Goal: Information Seeking & Learning: Check status

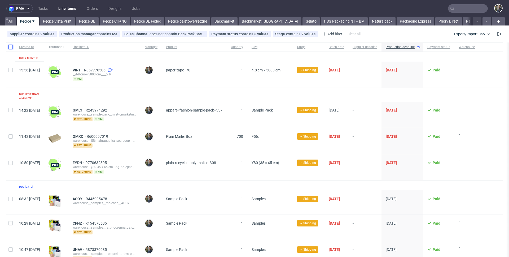
click at [11, 47] on input "checkbox" at bounding box center [10, 47] width 4 height 4
checkbox input "true"
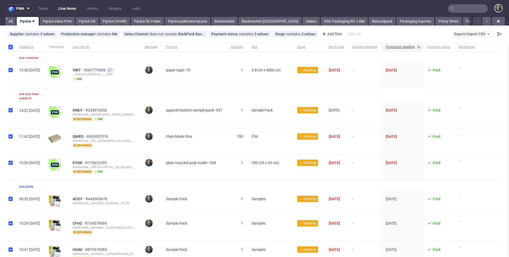
checkbox input "true"
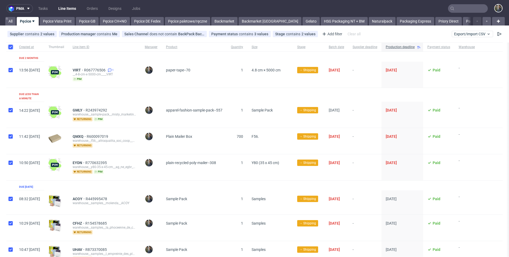
checkbox input "true"
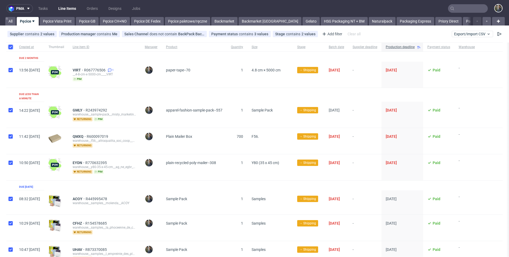
checkbox input "true"
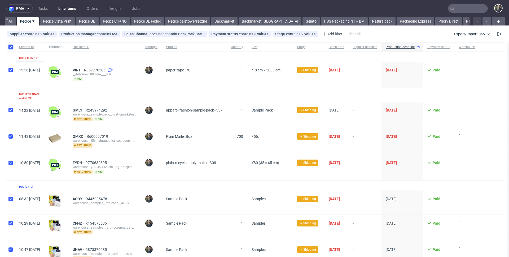
checkbox input "true"
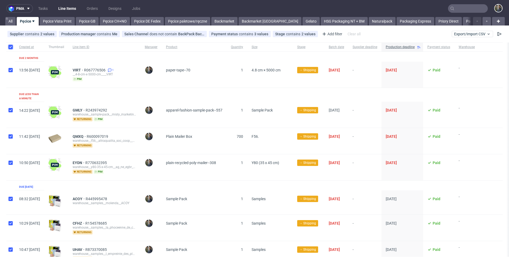
checkbox input "true"
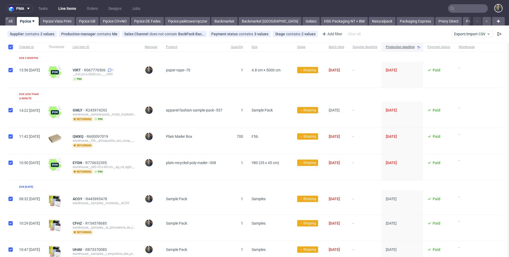
checkbox input "true"
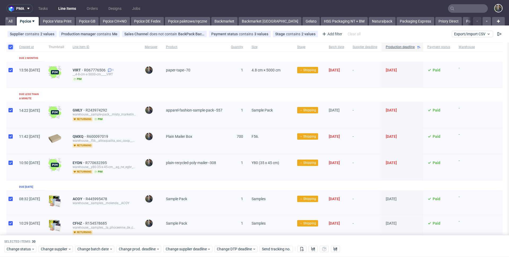
click at [11, 47] on input "checkbox" at bounding box center [10, 47] width 4 height 4
checkbox input "false"
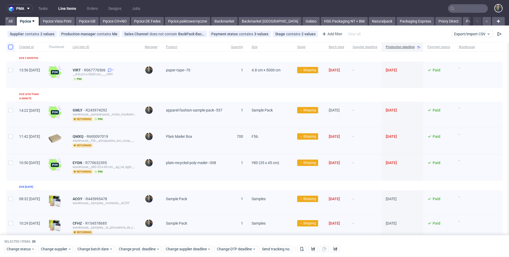
checkbox input "false"
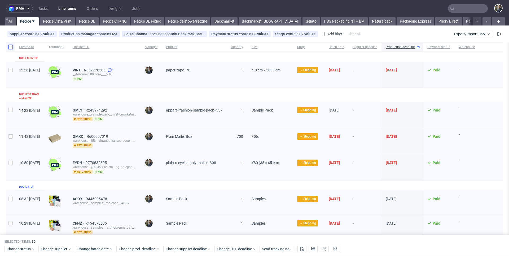
checkbox input "false"
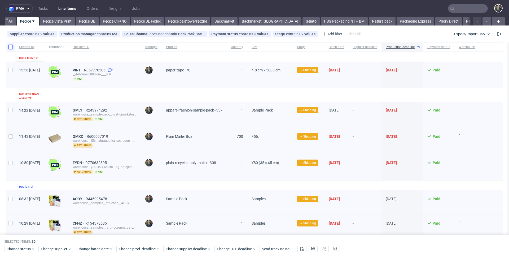
checkbox input "false"
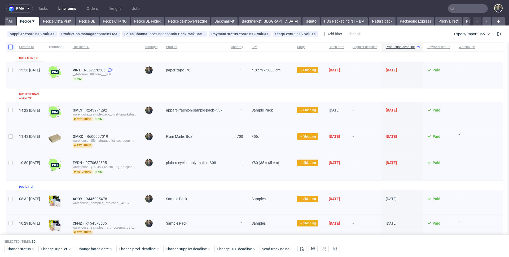
checkbox input "false"
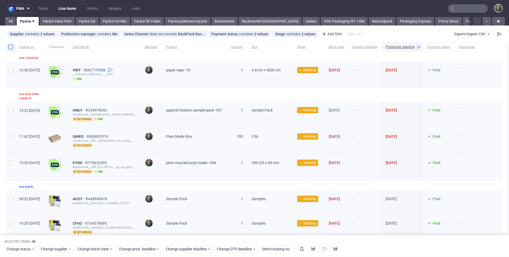
checkbox input "false"
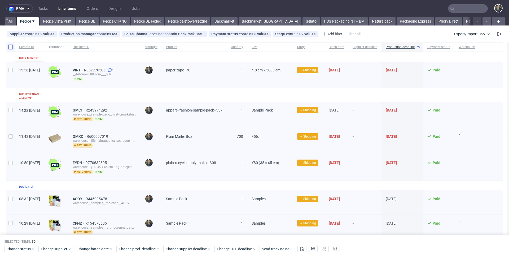
checkbox input "false"
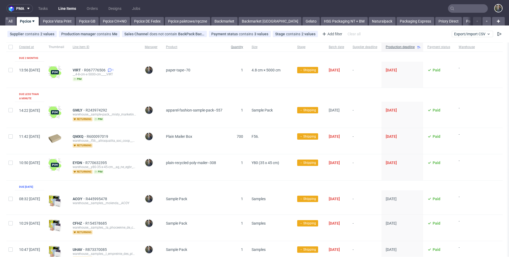
click at [247, 50] on div "Quantity" at bounding box center [237, 46] width 21 height 9
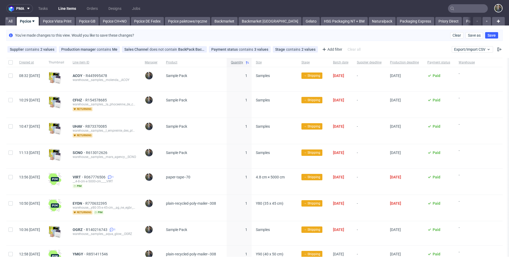
click at [243, 63] on span "Quantity" at bounding box center [237, 62] width 12 height 5
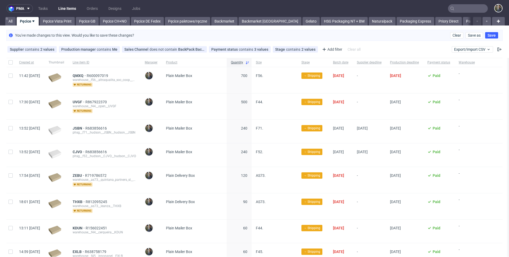
click at [222, 81] on span "Plain Mailer Box" at bounding box center [194, 79] width 56 height 13
click at [65, 22] on link "Pęcice Vista Print" at bounding box center [57, 21] width 35 height 8
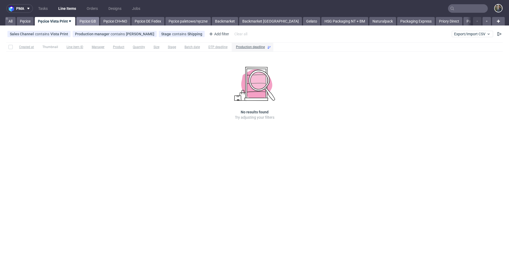
click at [88, 20] on link "Pęcice GB" at bounding box center [87, 21] width 23 height 8
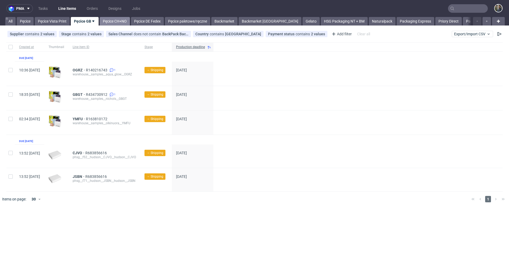
click at [115, 21] on link "Pęcice CH+NO" at bounding box center [115, 21] width 30 height 8
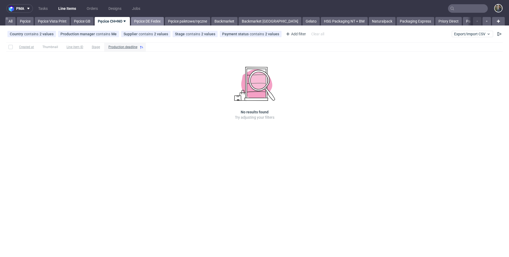
click at [142, 23] on link "Pęcice DE Fedex" at bounding box center [147, 21] width 33 height 8
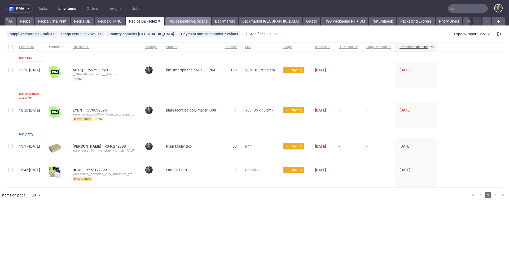
click at [184, 22] on link "Pęcice paletowe/ręczne" at bounding box center [187, 21] width 45 height 8
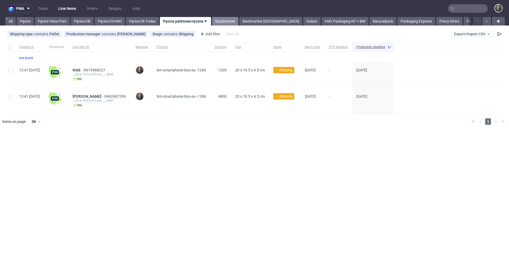
click at [225, 20] on link "Backmarket" at bounding box center [225, 21] width 26 height 8
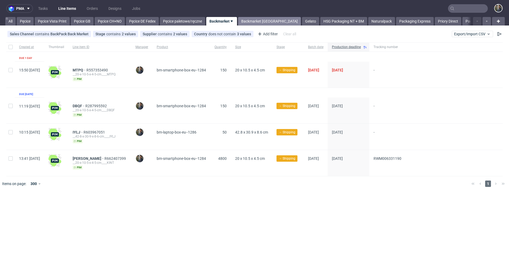
click at [254, 23] on link "Backmarket [GEOGRAPHIC_DATA]" at bounding box center [269, 21] width 63 height 8
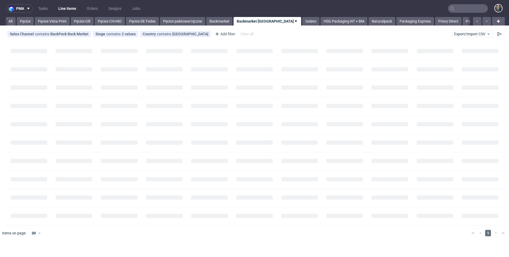
scroll to position [0, 17]
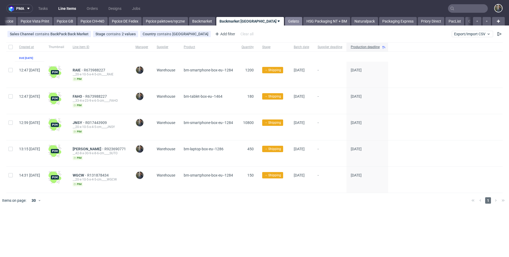
click at [285, 20] on link "Gelato" at bounding box center [293, 21] width 17 height 8
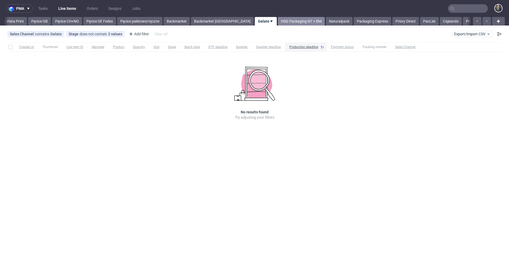
click at [278, 22] on link "HSG Packaging NT + BM" at bounding box center [301, 21] width 47 height 8
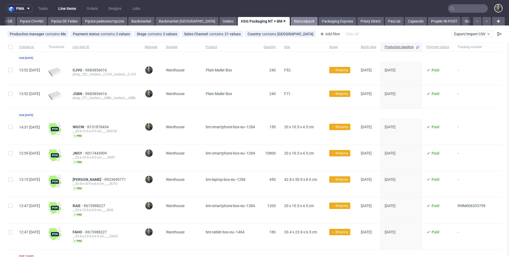
click at [291, 22] on link "Naturalpack" at bounding box center [304, 21] width 27 height 8
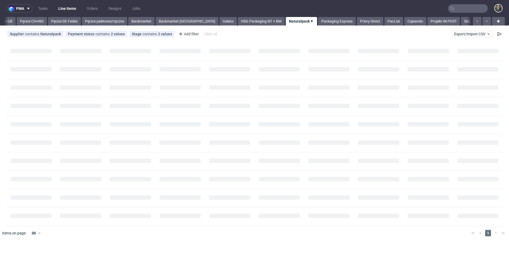
scroll to position [0, 114]
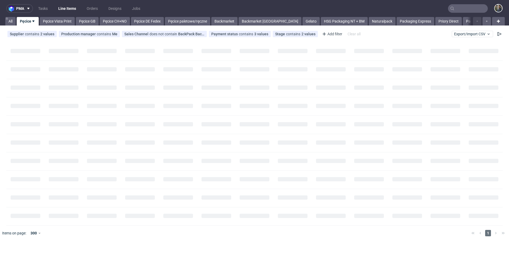
click at [473, 9] on input "text" at bounding box center [468, 8] width 40 height 8
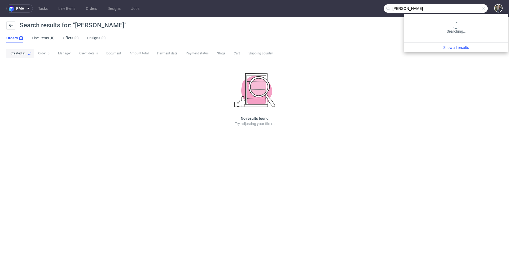
click at [466, 7] on input "Marek Zmeski" at bounding box center [436, 8] width 104 height 8
click at [469, 9] on input "Marek Zemski" at bounding box center [436, 8] width 104 height 8
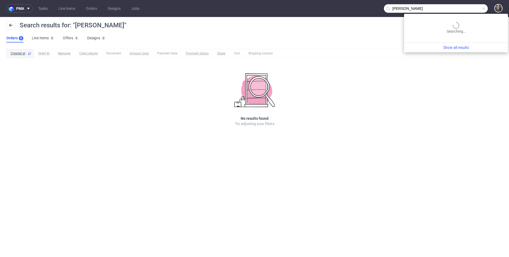
click at [469, 9] on input "Marek Zemski" at bounding box center [436, 8] width 104 height 8
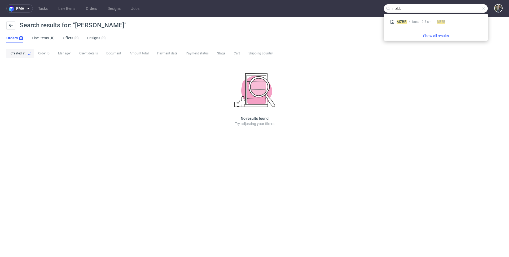
type input "mzbb"
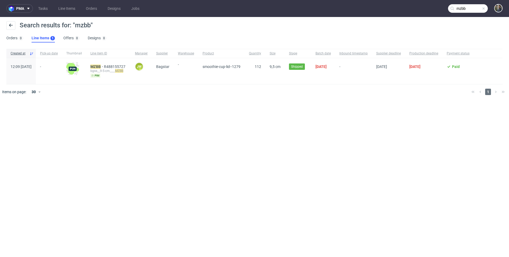
click at [110, 69] on div "bgss__9-5-cm____ MZBB" at bounding box center [108, 71] width 36 height 4
click at [101, 68] on mark "MZBB" at bounding box center [95, 66] width 10 height 4
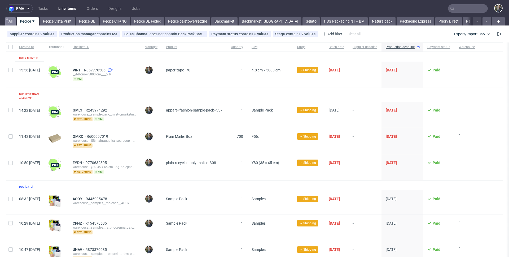
click at [8, 23] on link "All" at bounding box center [10, 21] width 10 height 8
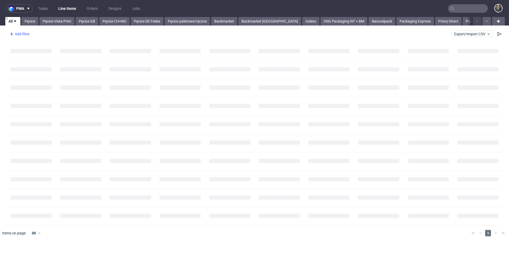
click at [19, 34] on div "Add filter" at bounding box center [18, 34] width 23 height 8
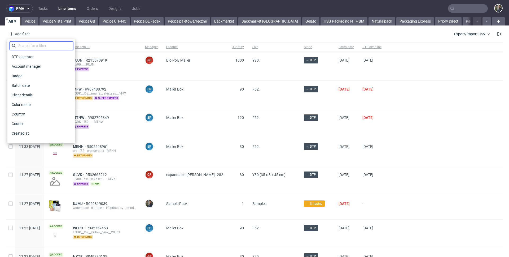
click at [25, 47] on input "text" at bounding box center [42, 45] width 64 height 8
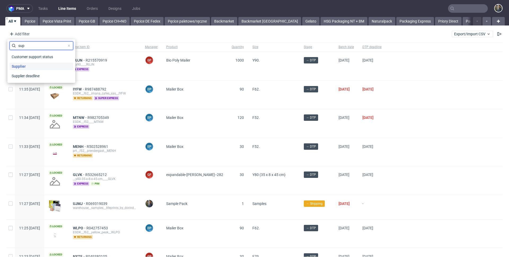
type input "sup"
click at [24, 66] on span "Supplier" at bounding box center [19, 66] width 18 height 7
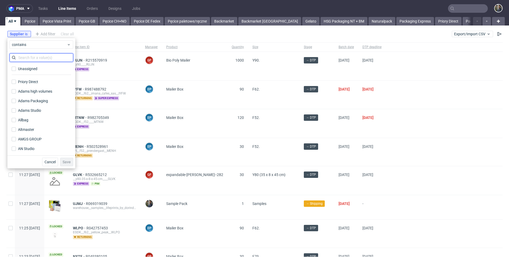
click at [28, 58] on input "text" at bounding box center [42, 57] width 64 height 8
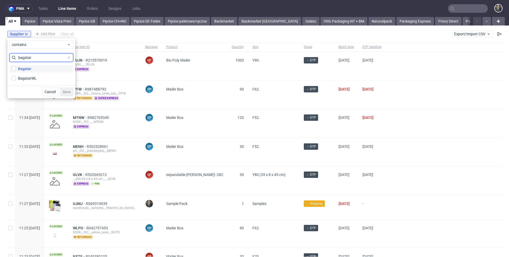
type input "bagstar"
click at [24, 69] on div "Bagstar" at bounding box center [24, 68] width 13 height 5
click at [16, 69] on input "Bagstar" at bounding box center [14, 69] width 4 height 4
checkbox input "true"
click at [24, 77] on div "BagstarWL" at bounding box center [27, 78] width 19 height 5
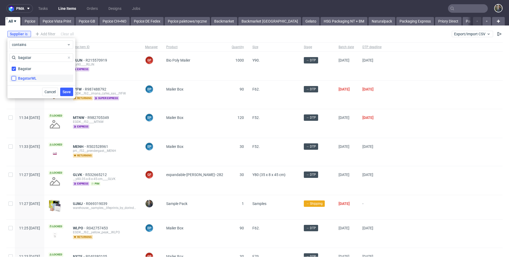
click at [16, 77] on input "BagstarWL" at bounding box center [14, 78] width 4 height 4
checkbox input "true"
click at [72, 91] on button "Save" at bounding box center [66, 91] width 13 height 8
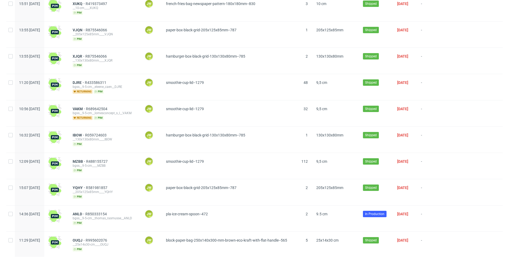
scroll to position [615, 0]
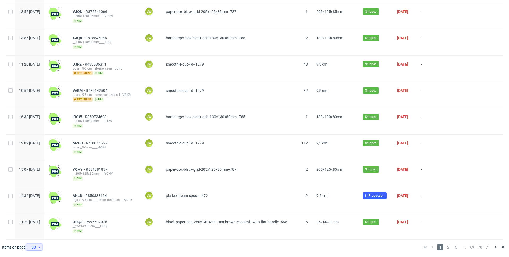
click at [36, 249] on div "30" at bounding box center [33, 246] width 10 height 7
click at [36, 232] on div "120" at bounding box center [36, 233] width 11 height 7
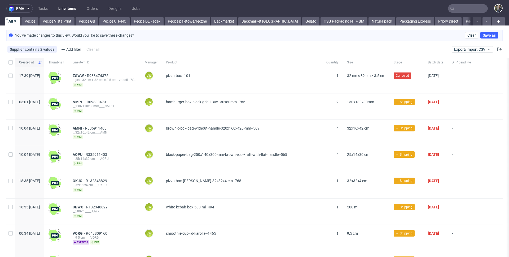
click at [29, 61] on span "Created at" at bounding box center [27, 62] width 17 height 5
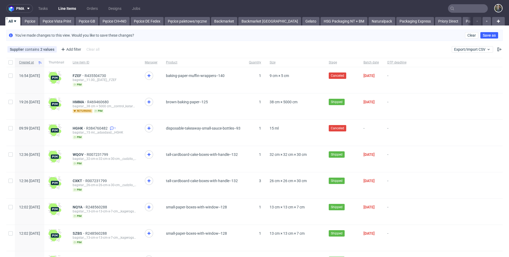
click at [28, 63] on span "Created at" at bounding box center [27, 62] width 17 height 5
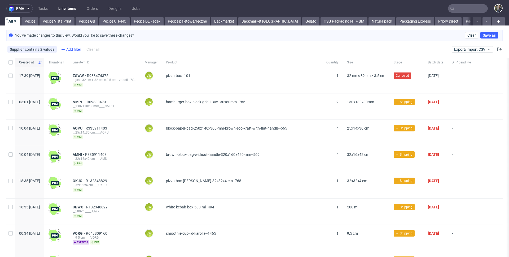
click at [77, 50] on div "Add filter" at bounding box center [70, 49] width 23 height 8
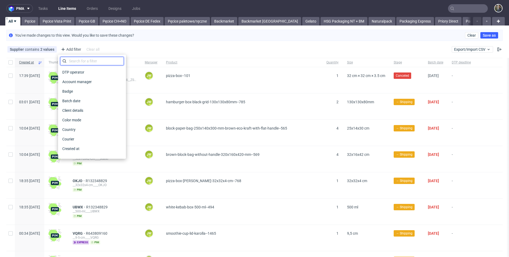
click at [87, 59] on input "text" at bounding box center [92, 61] width 64 height 8
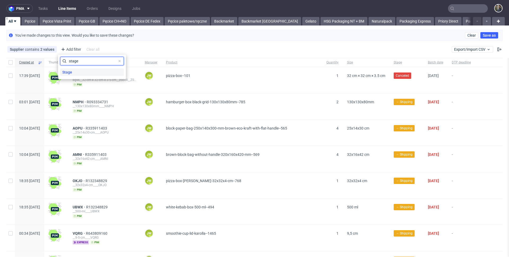
type input "stage"
click at [76, 71] on div "Stage" at bounding box center [92, 71] width 64 height 7
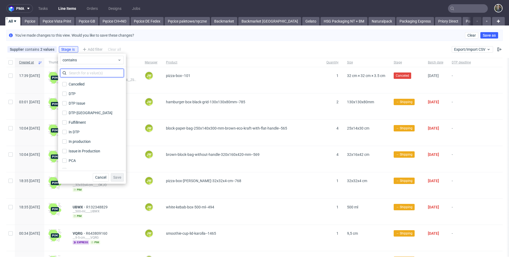
click at [78, 73] on input "text" at bounding box center [92, 73] width 64 height 8
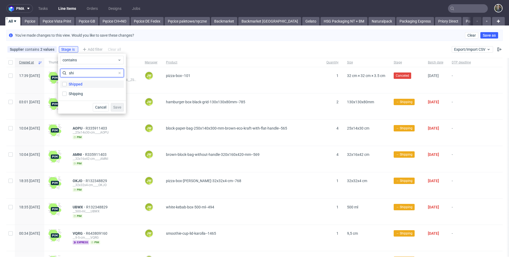
type input "shi"
click at [81, 83] on div "Shipped" at bounding box center [76, 83] width 14 height 5
click at [67, 83] on input "Shipped" at bounding box center [64, 84] width 4 height 4
checkbox input "true"
click at [115, 104] on button "Save" at bounding box center [117, 107] width 13 height 8
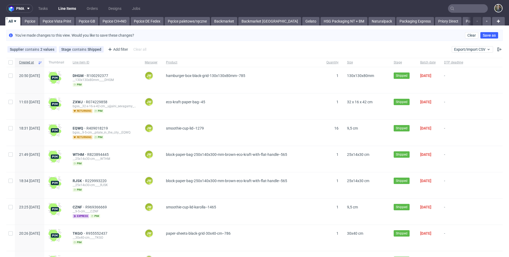
click at [253, 45] on div "Supplier contains 2 values Bagstar, BagstarWL Stage contains Shipped Add filter…" at bounding box center [254, 49] width 509 height 13
